Goal: Task Accomplishment & Management: Manage account settings

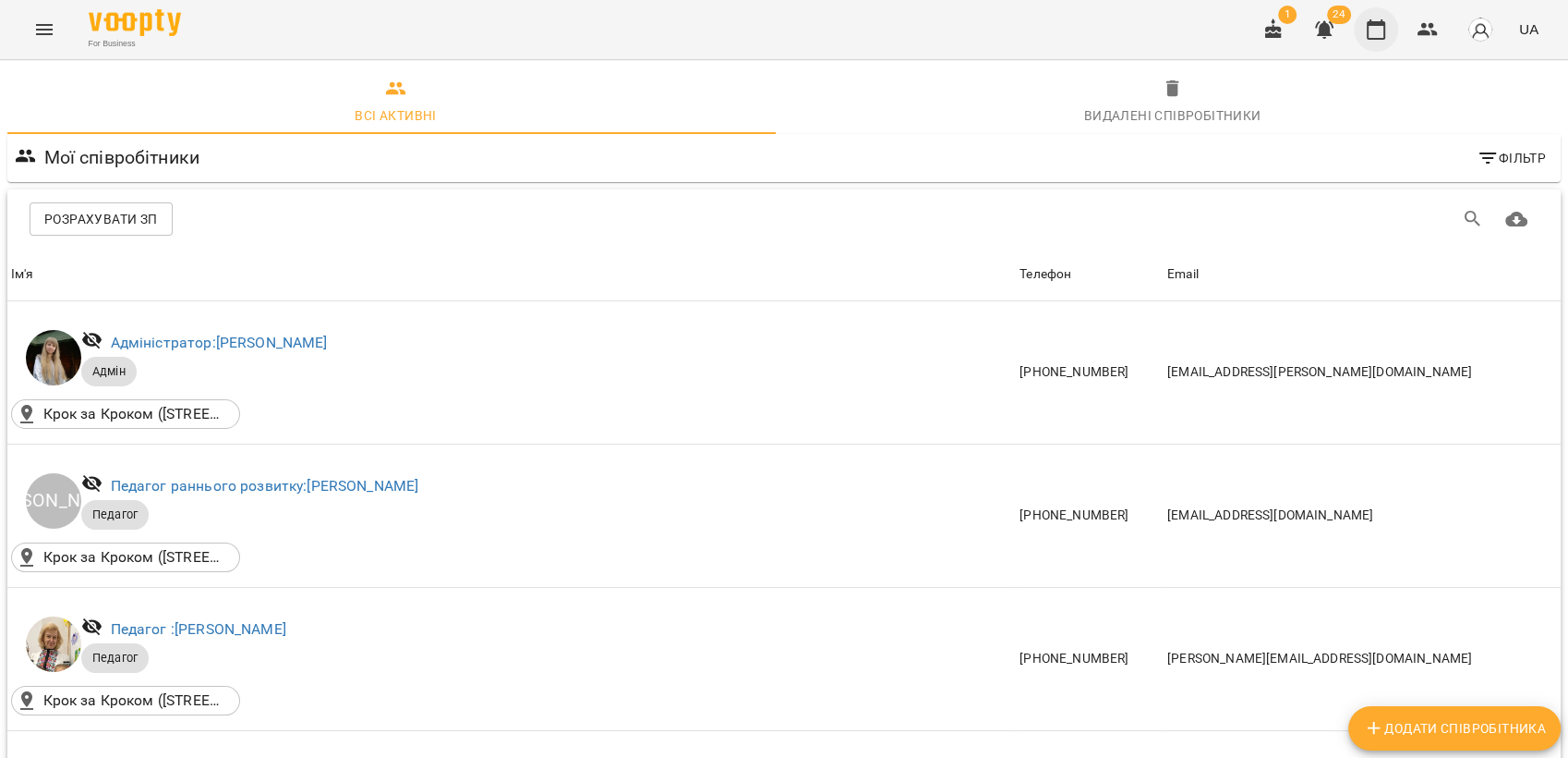
click at [1377, 33] on icon "button" at bounding box center [1377, 30] width 22 height 22
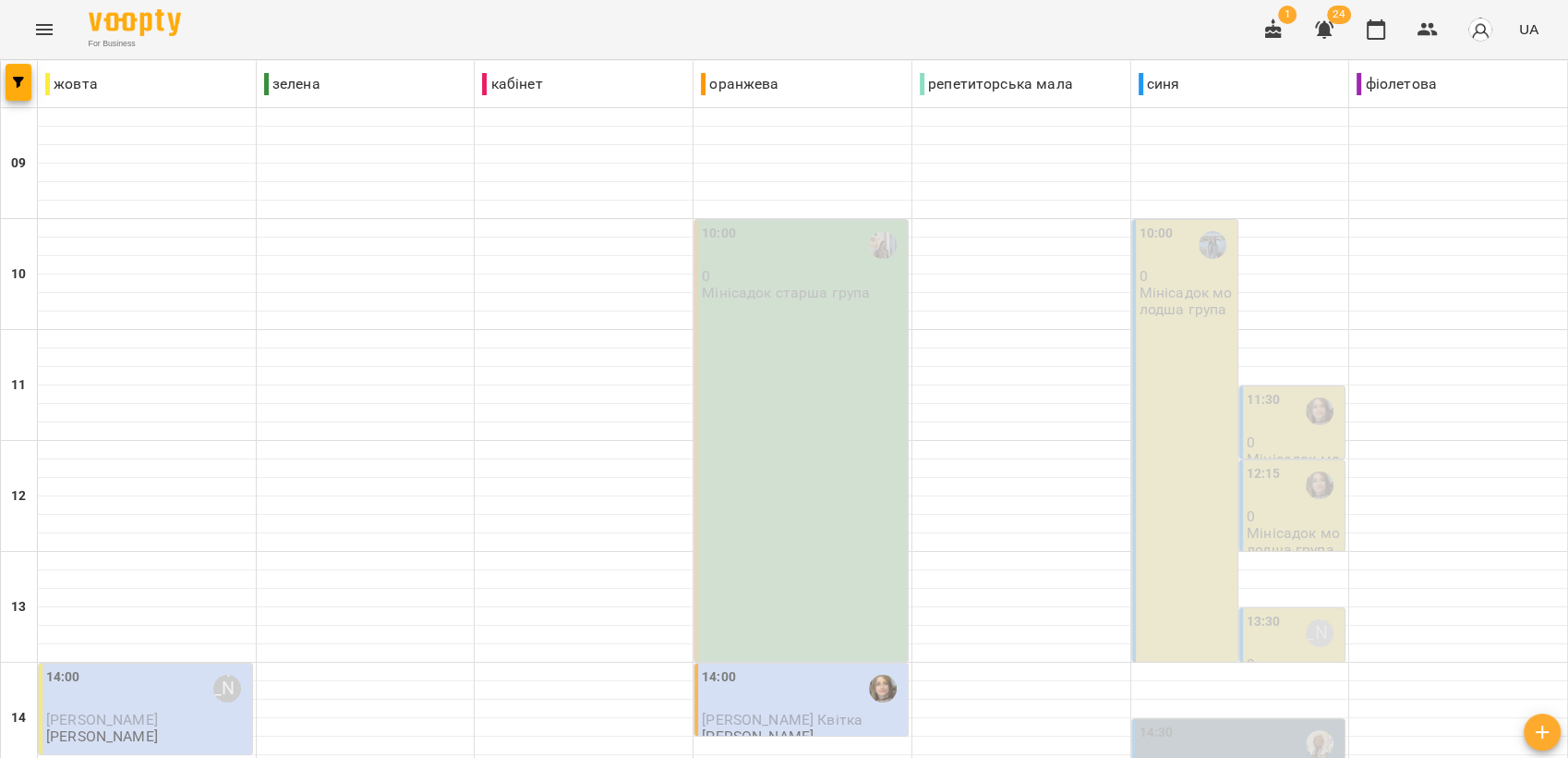
scroll to position [692, 0]
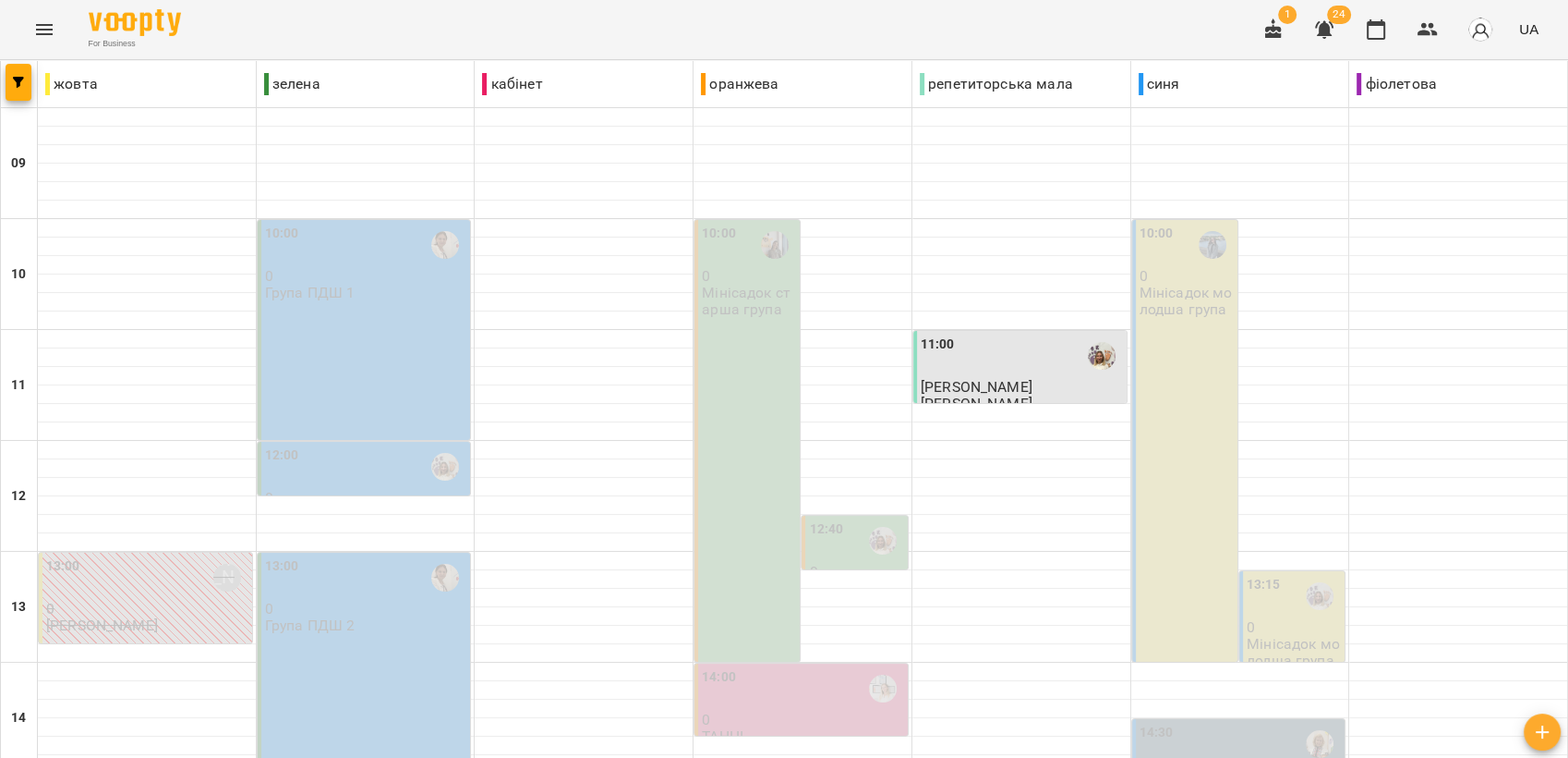
scroll to position [307, 0]
click at [355, 553] on div "13:00 0 Група ПДШ 2" at bounding box center [364, 663] width 214 height 220
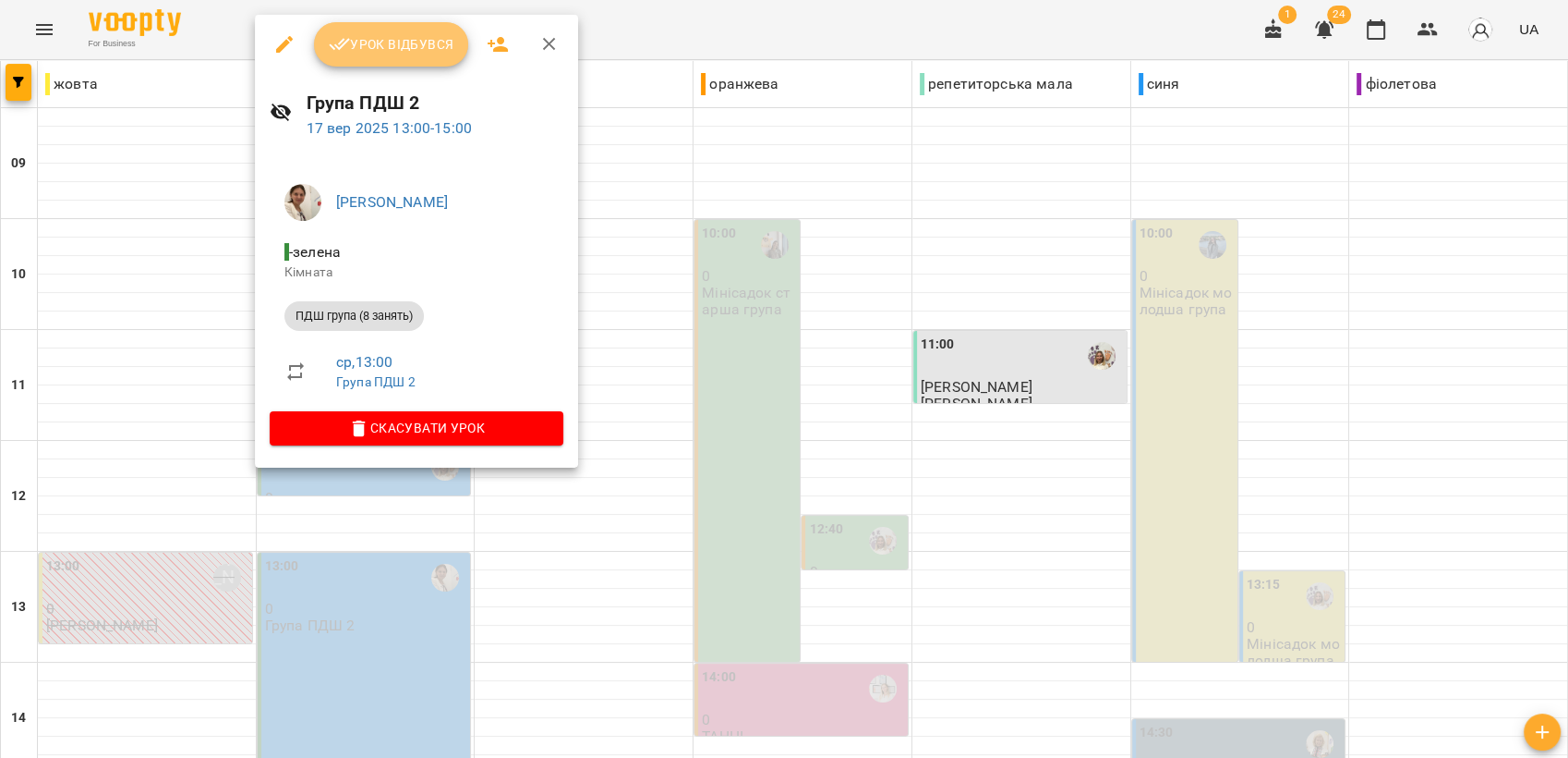
click at [449, 42] on span "Урок відбувся" at bounding box center [391, 44] width 126 height 22
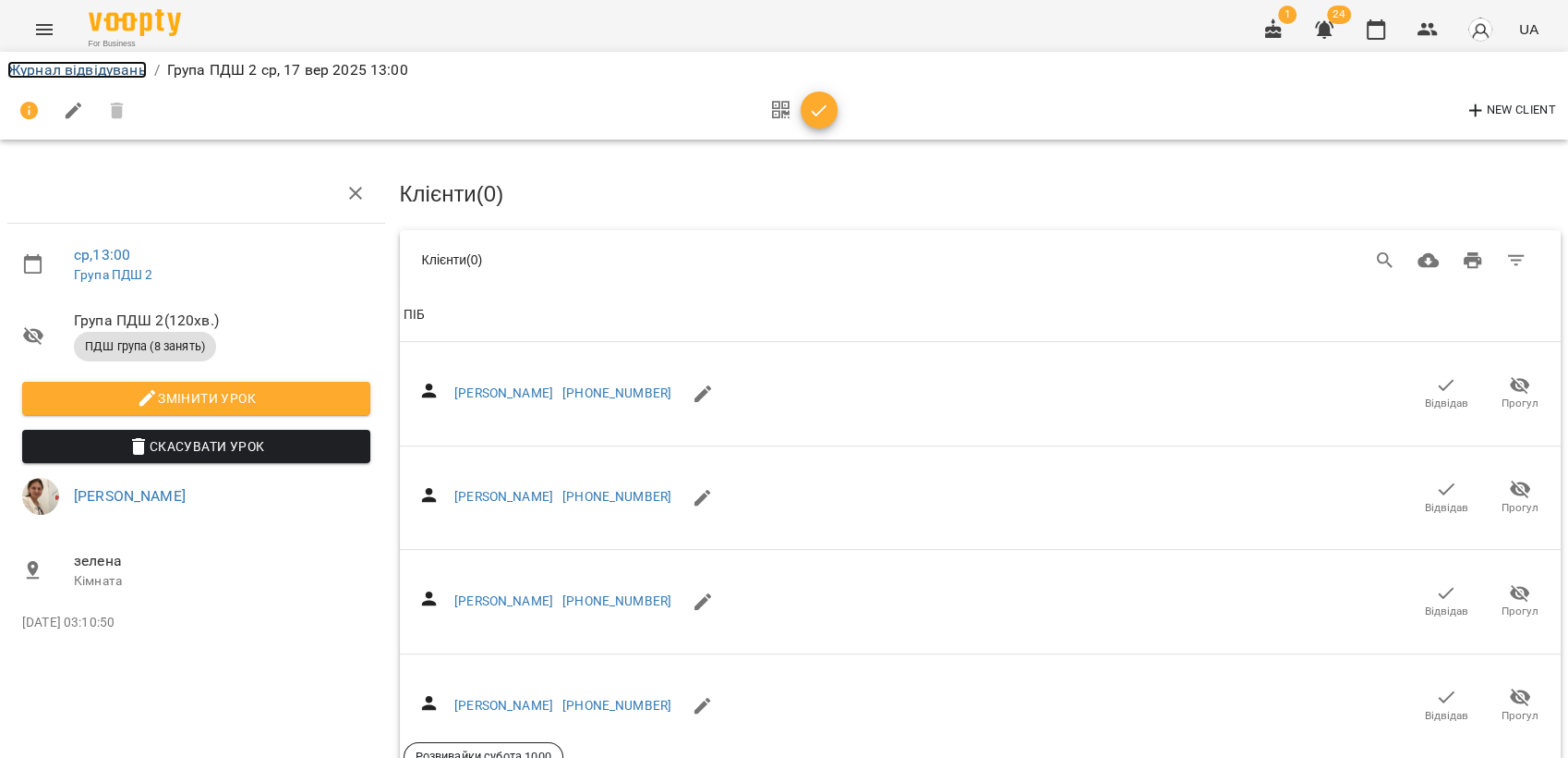
click at [96, 69] on link "Журнал відвідувань" at bounding box center [77, 69] width 140 height 18
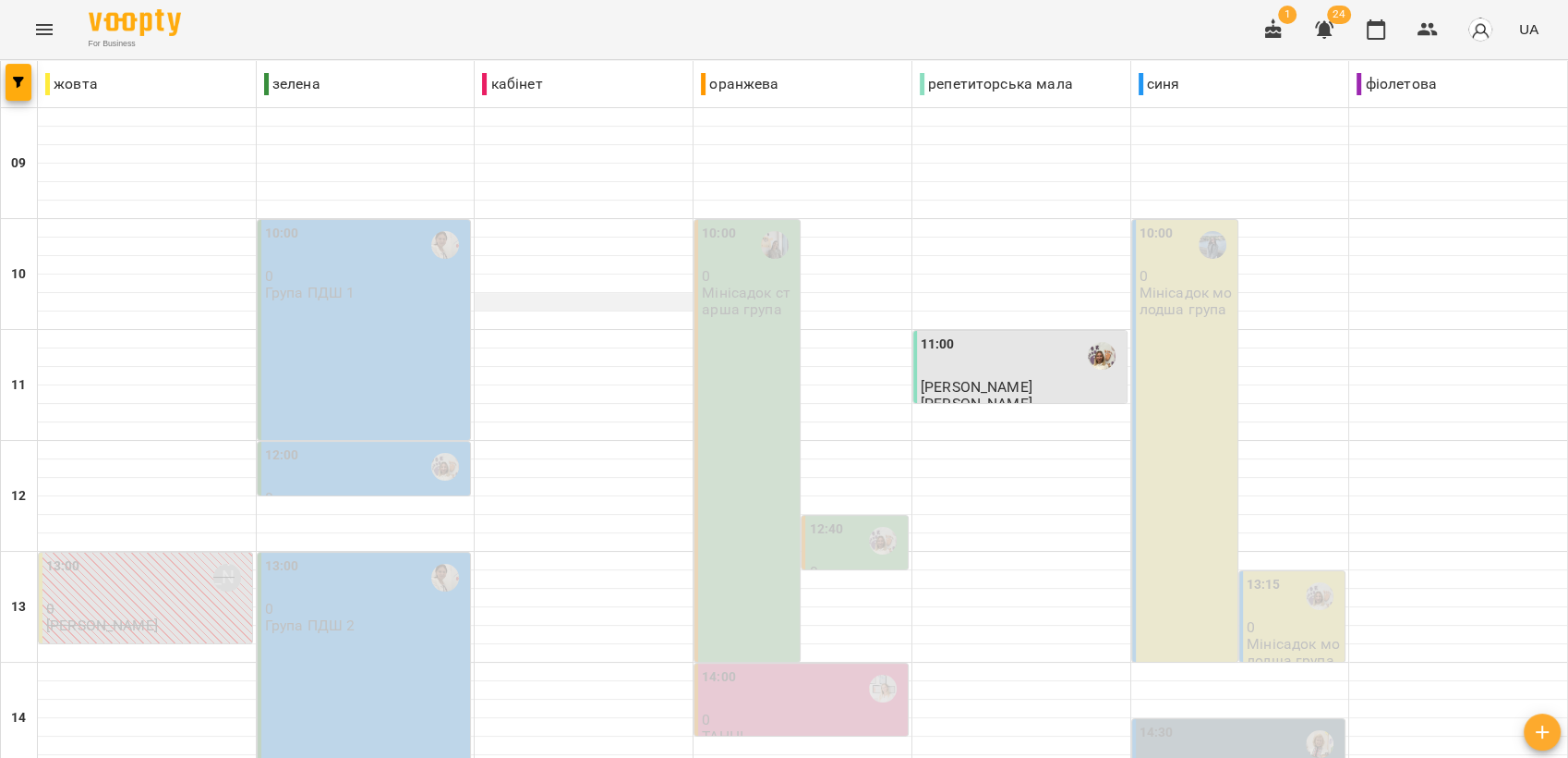
scroll to position [410, 0]
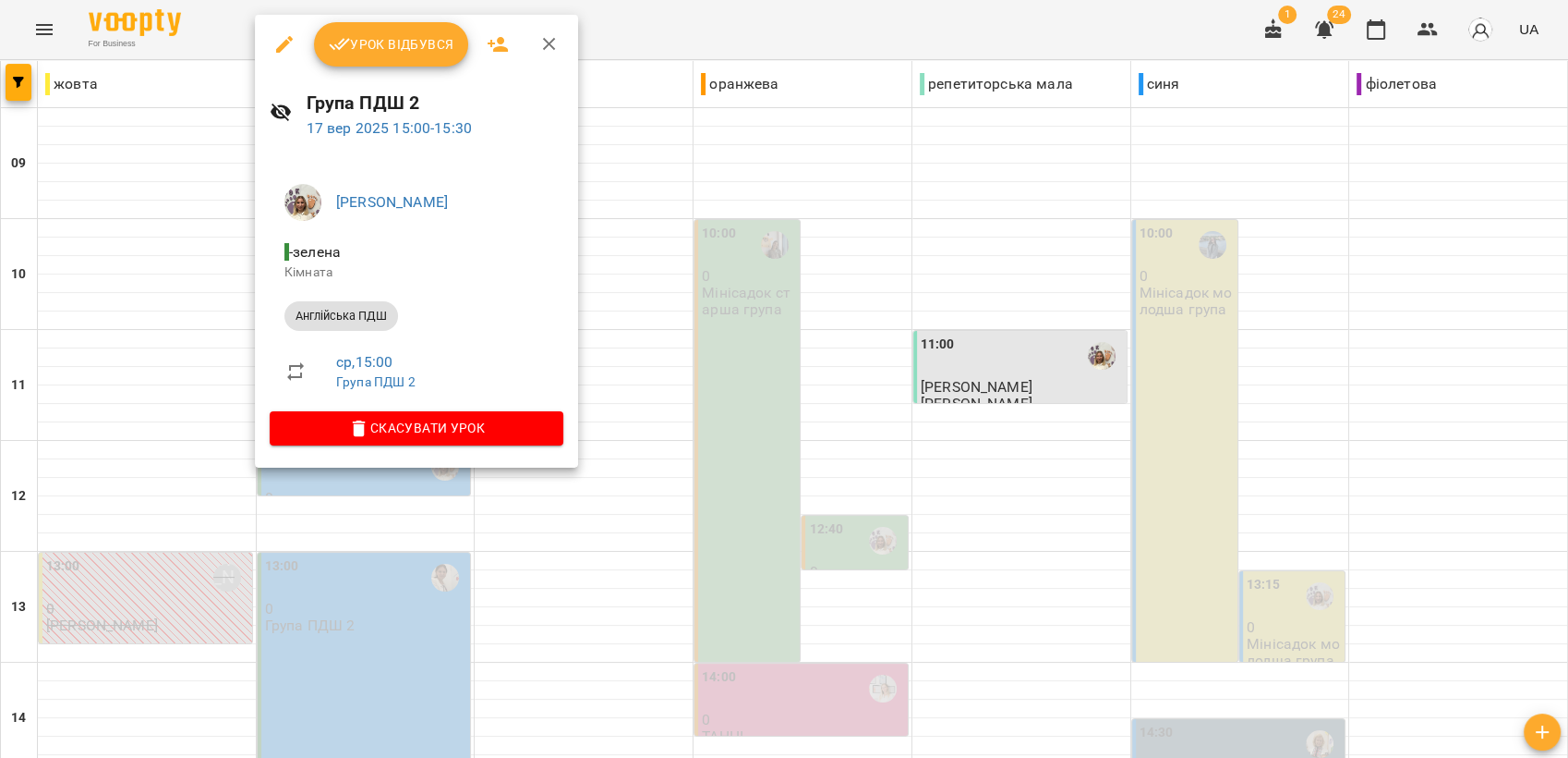
click at [379, 41] on span "Урок відбувся" at bounding box center [391, 44] width 126 height 22
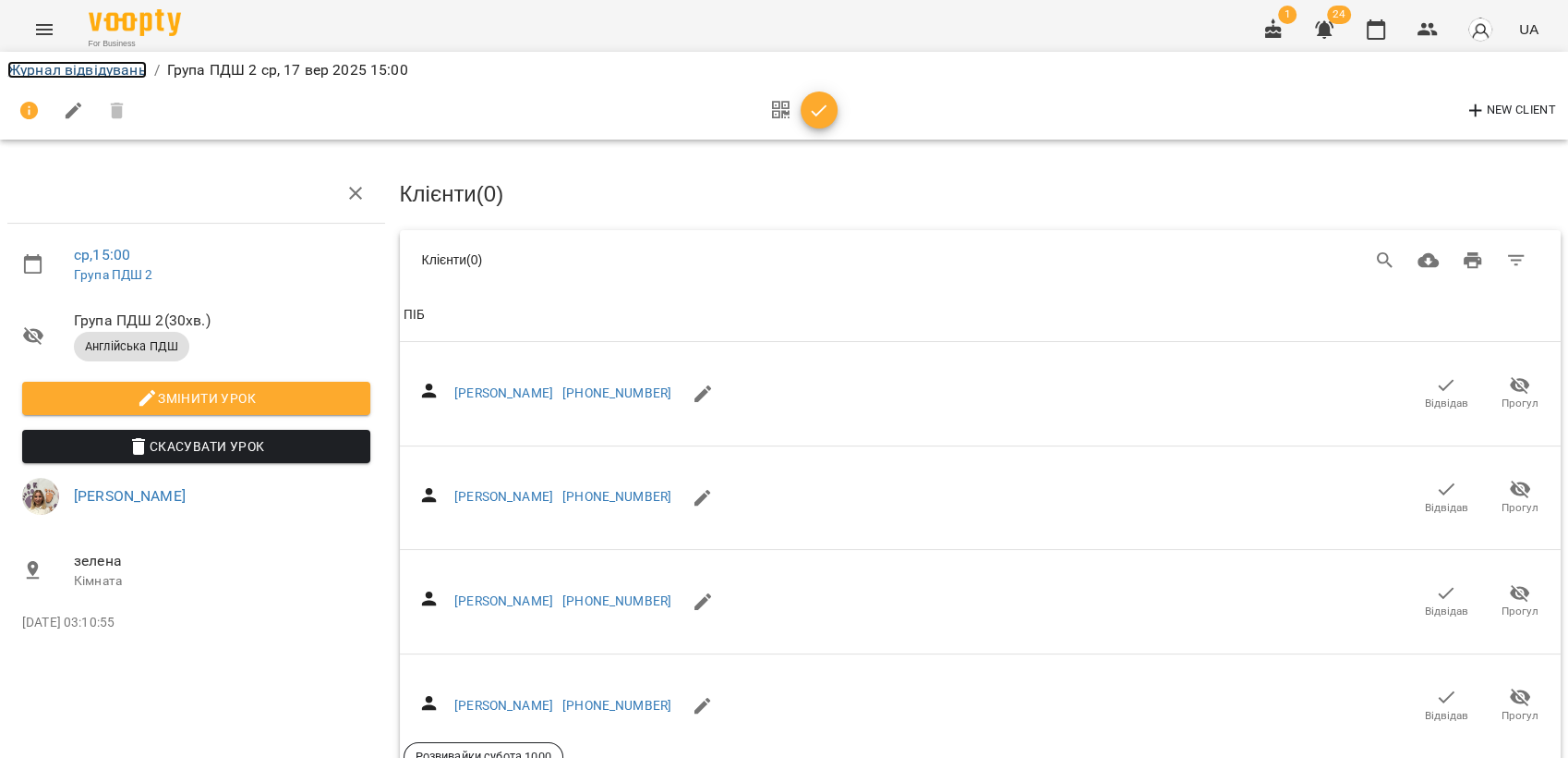
click at [44, 68] on link "Журнал відвідувань" at bounding box center [77, 69] width 140 height 18
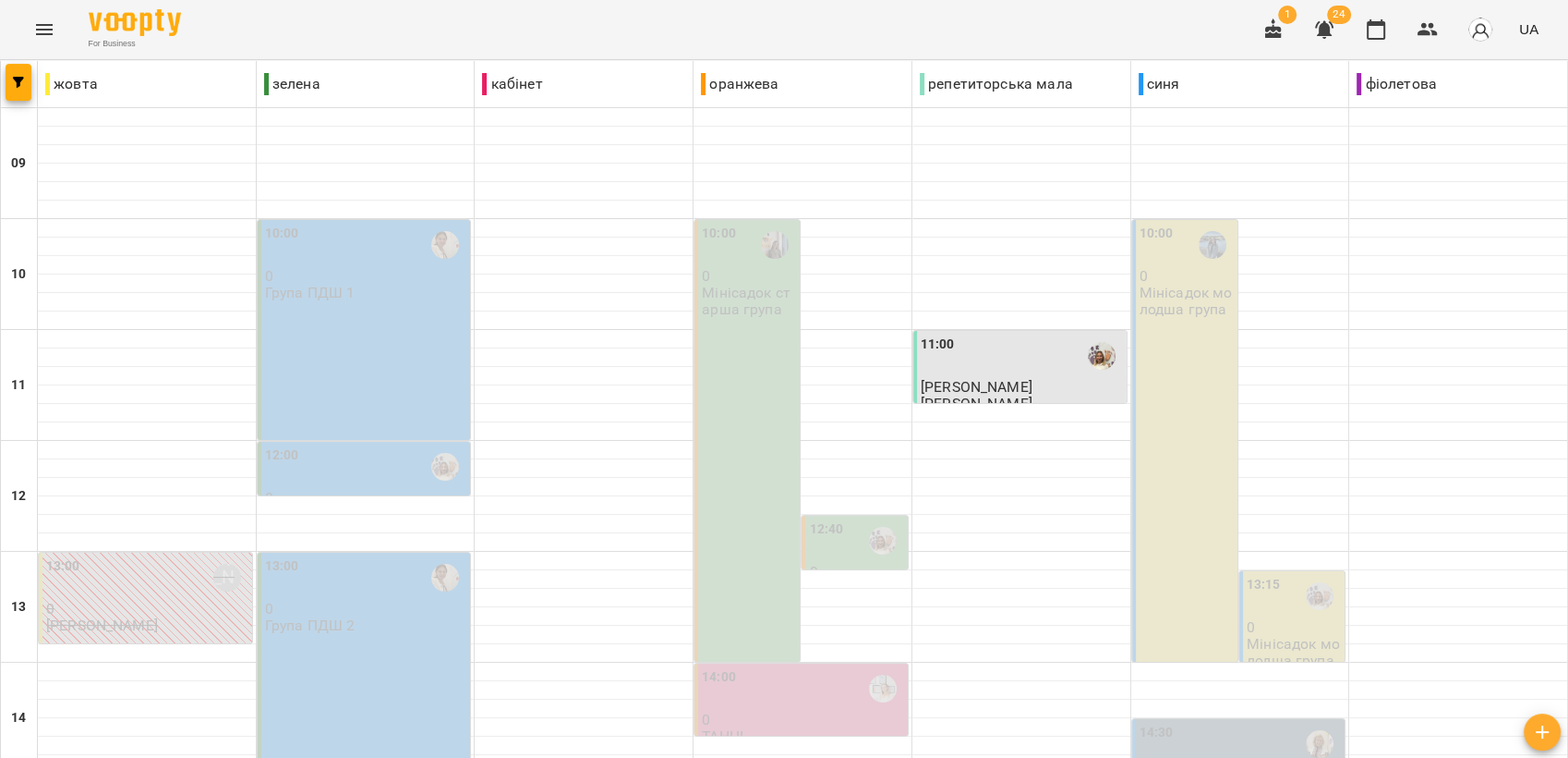
scroll to position [692, 0]
type input "**********"
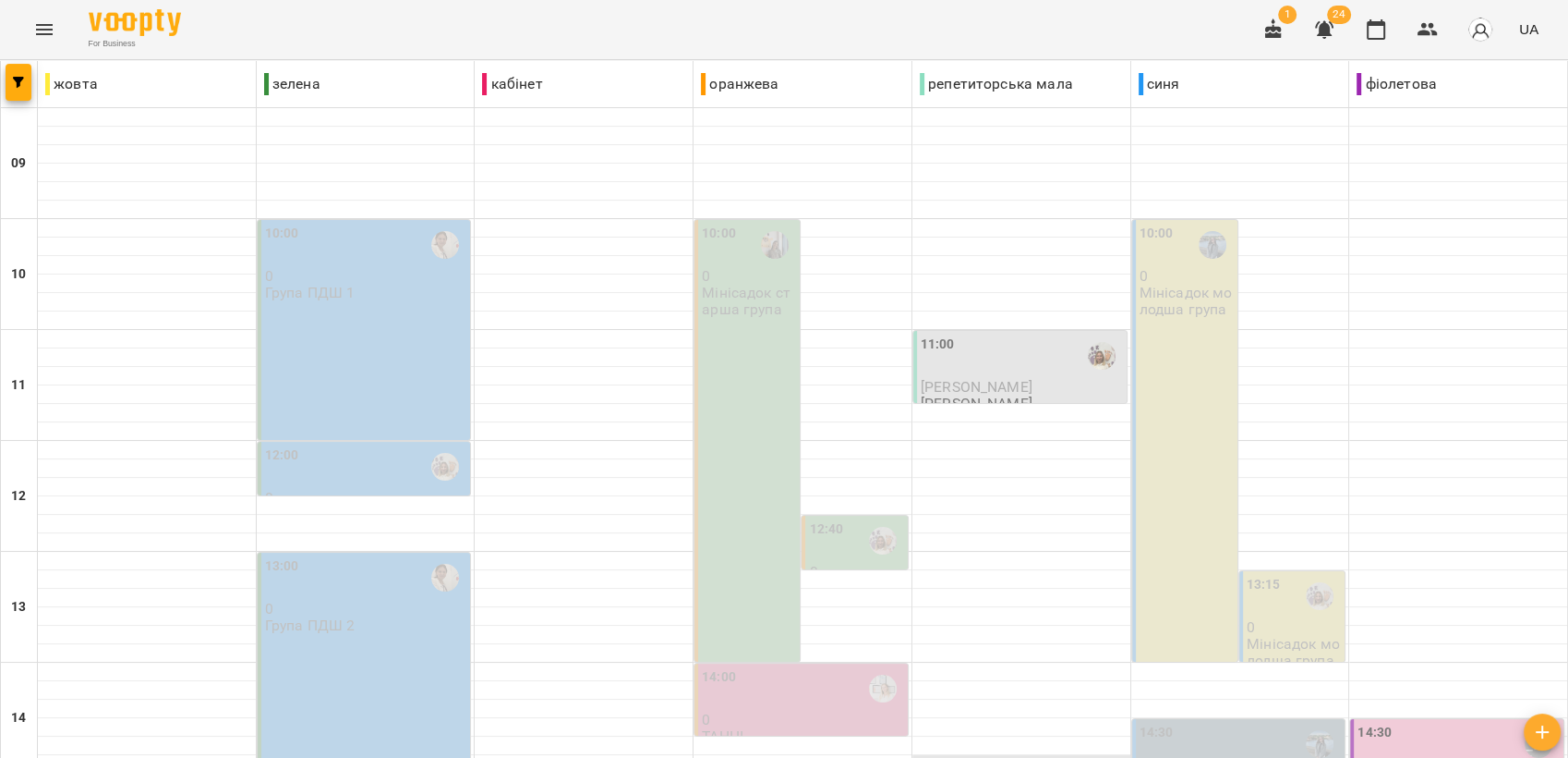
scroll to position [205, 0]
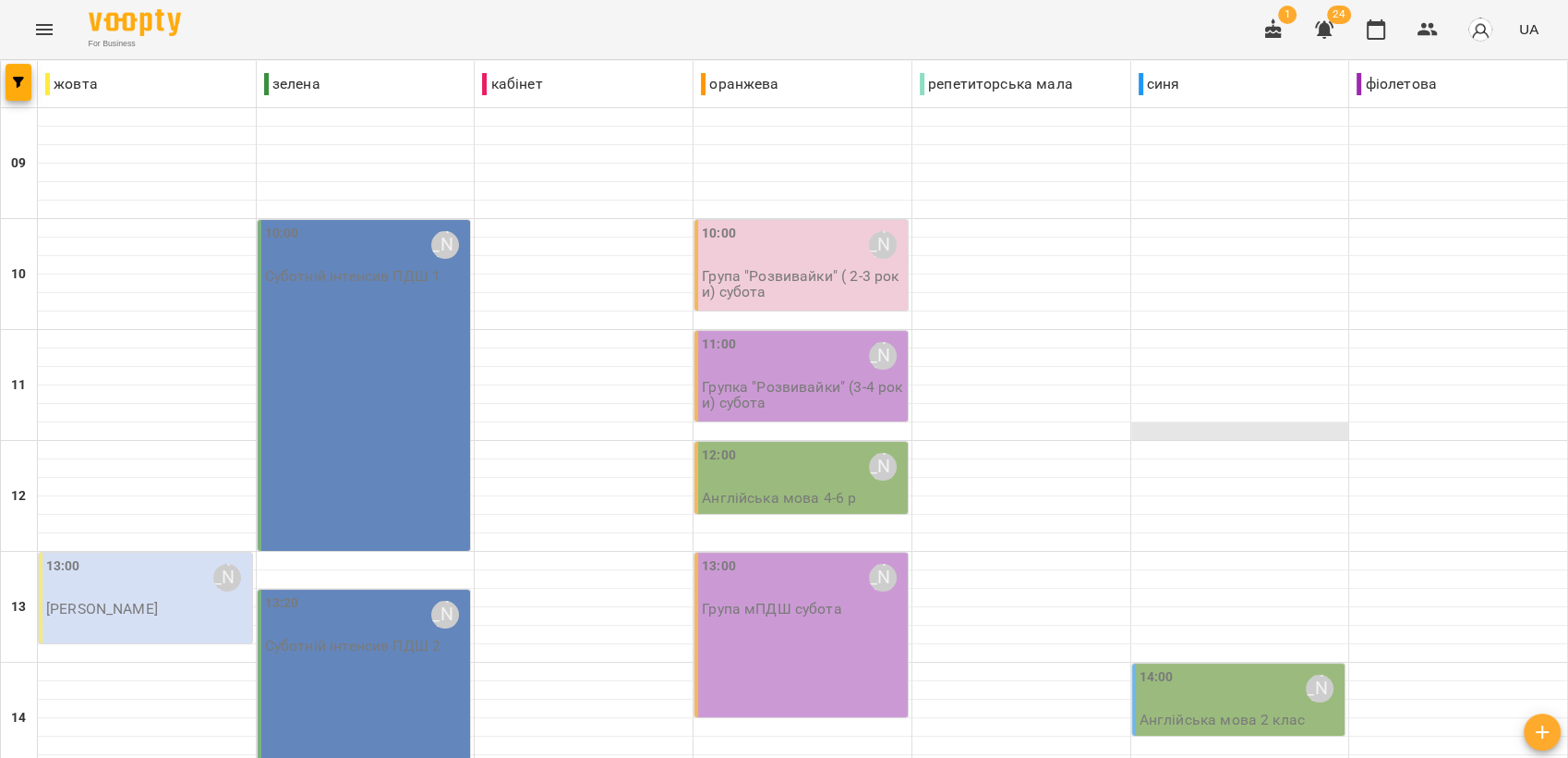
scroll to position [384, 0]
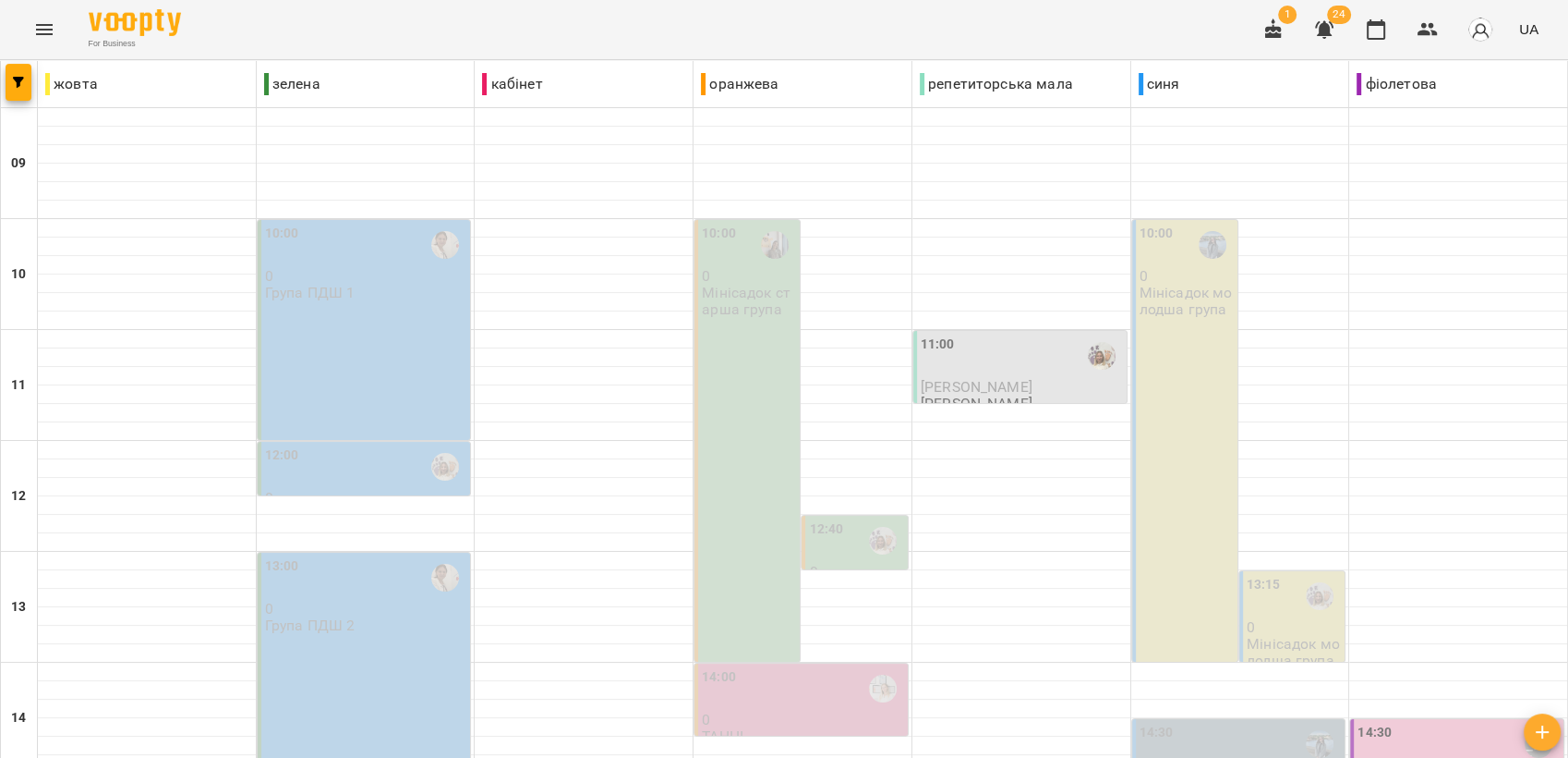
scroll to position [692, 0]
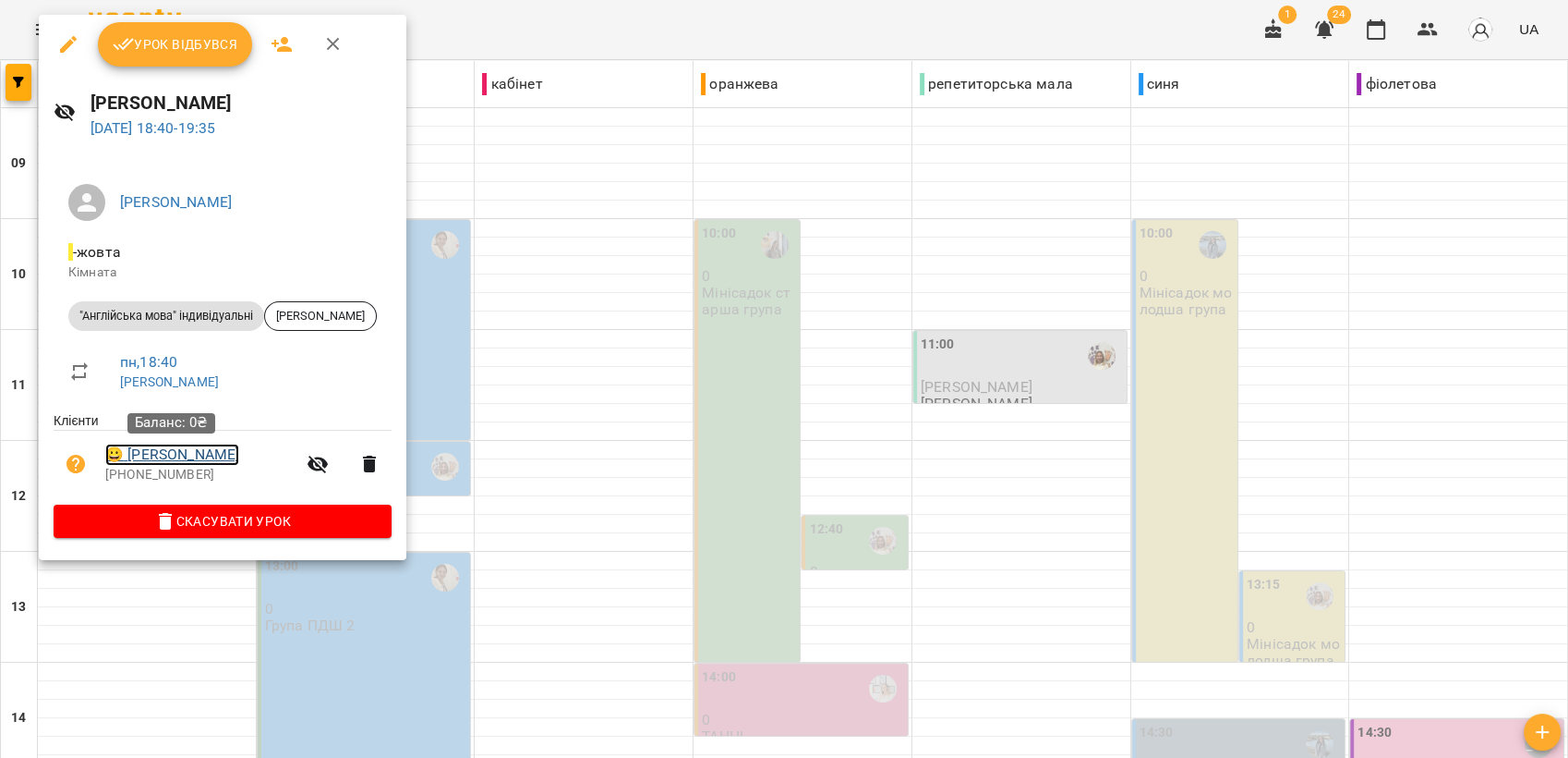
click at [181, 454] on link "😀 [PERSON_NAME]" at bounding box center [172, 454] width 134 height 22
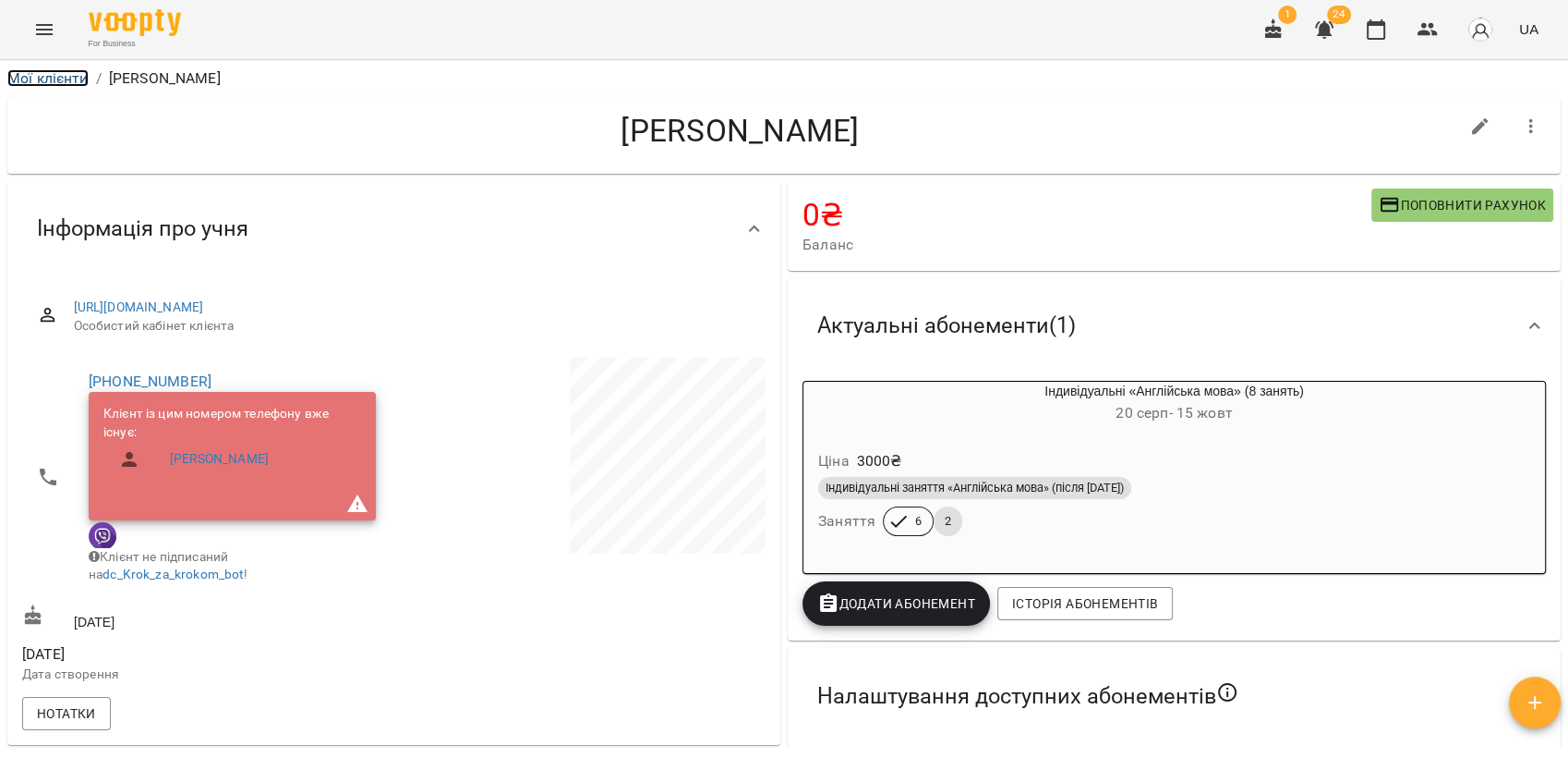
click at [54, 76] on link "Мої клієнти" at bounding box center [48, 78] width 81 height 18
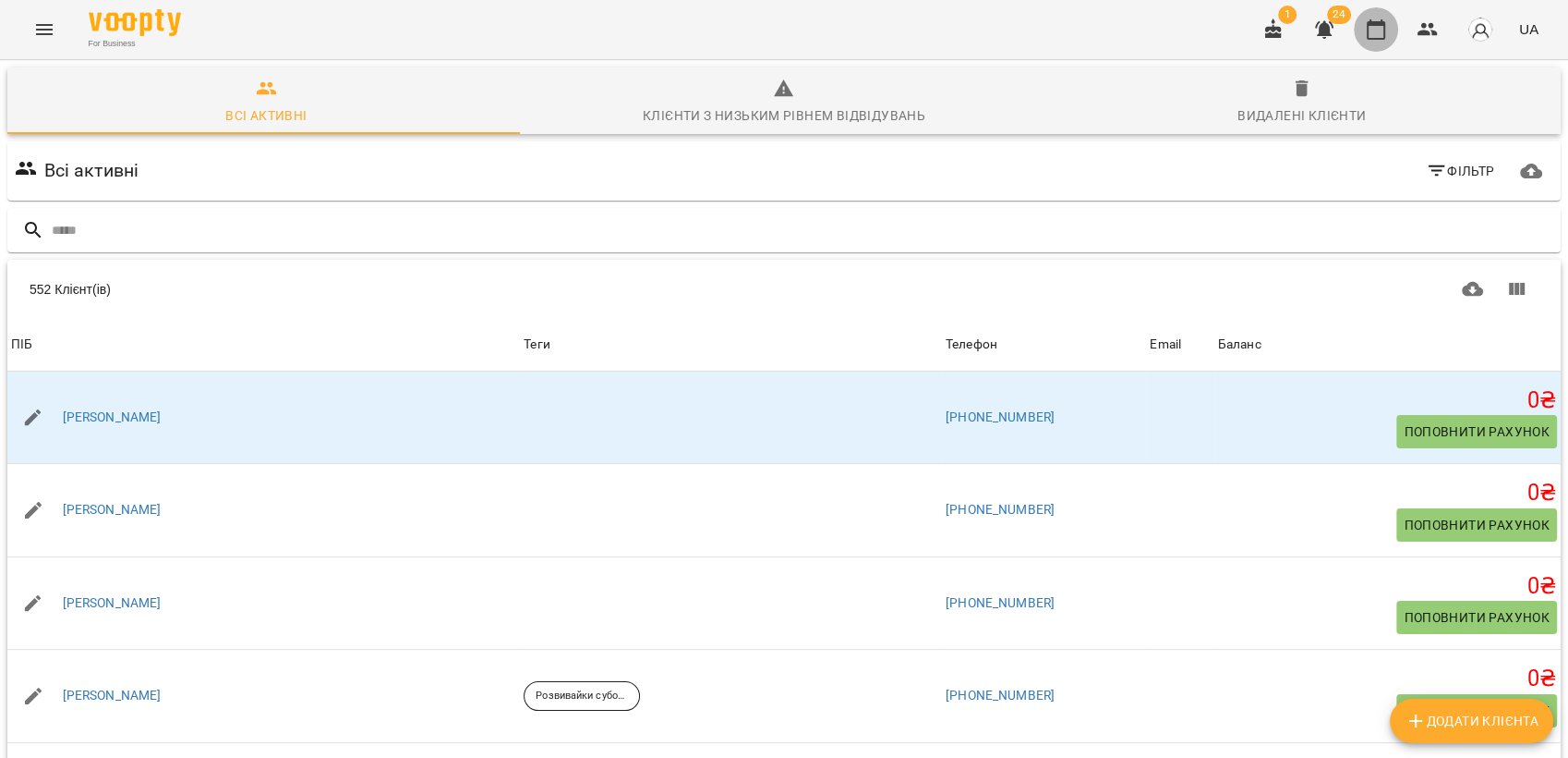
click at [1373, 33] on icon "button" at bounding box center [1377, 30] width 22 height 22
